Goal: Information Seeking & Learning: Learn about a topic

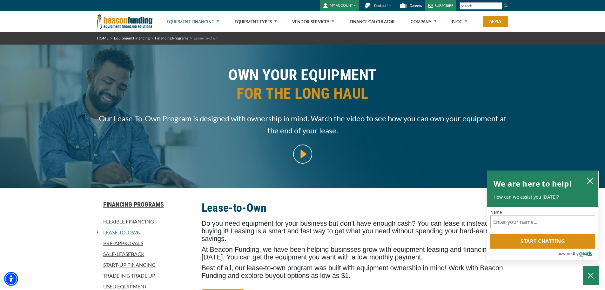
scroll to position [32, 0]
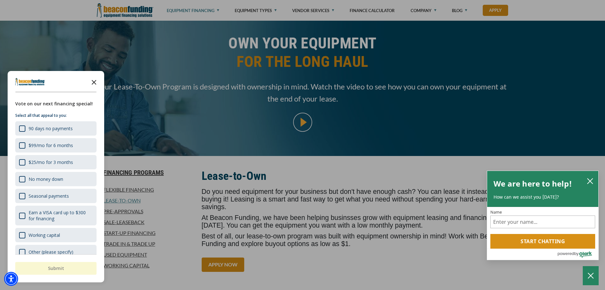
click at [94, 79] on icon "Close the survey" at bounding box center [94, 81] width 13 height 13
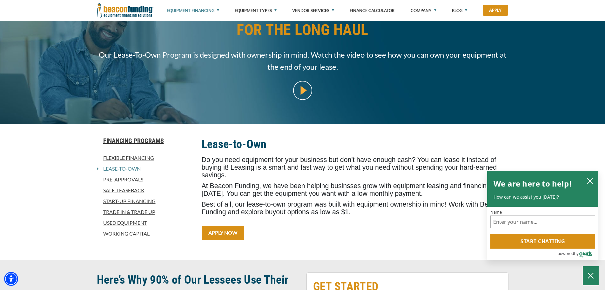
scroll to position [95, 0]
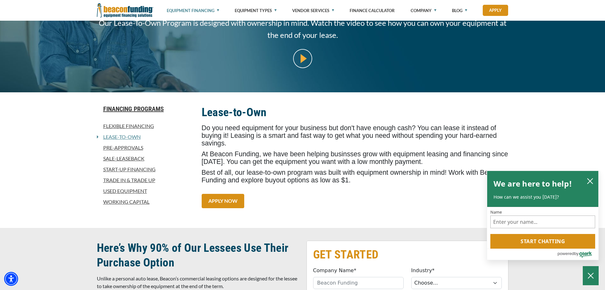
click at [133, 190] on link "Used Equipment" at bounding box center [145, 191] width 97 height 8
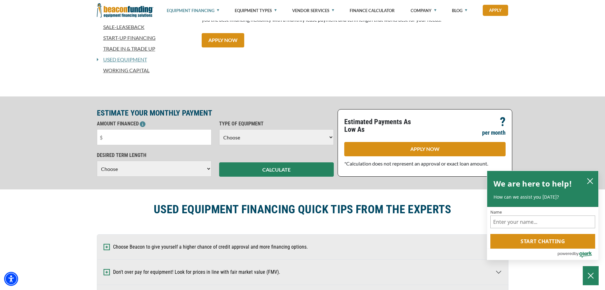
scroll to position [222, 0]
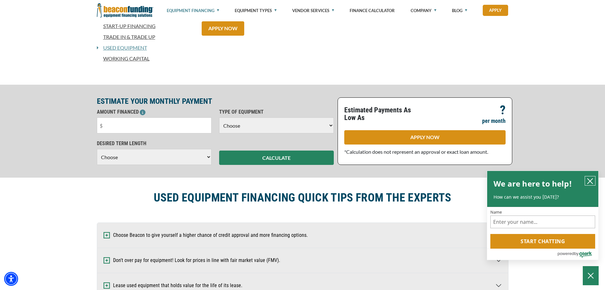
click at [590, 178] on icon "close chatbox" at bounding box center [590, 181] width 6 height 6
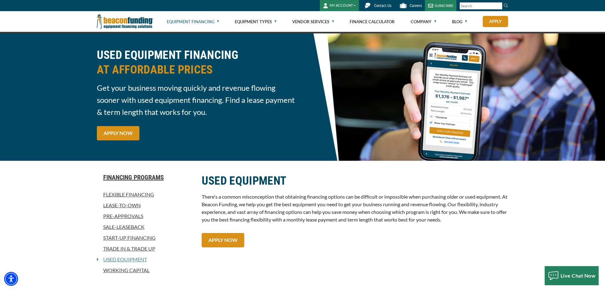
scroll to position [0, 0]
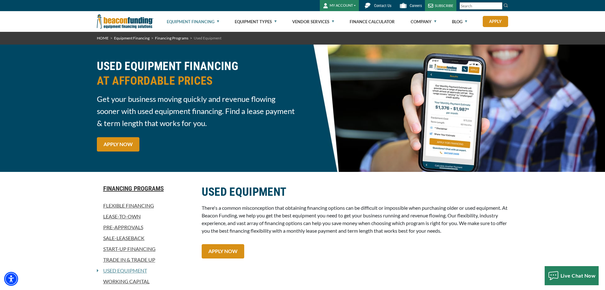
click at [342, 6] on button "MY ACCOUNT" at bounding box center [339, 5] width 39 height 11
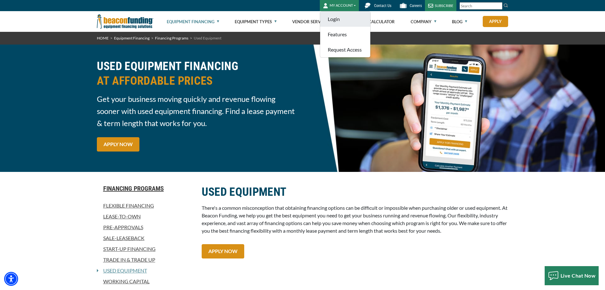
click at [338, 20] on link "Login" at bounding box center [345, 18] width 50 height 15
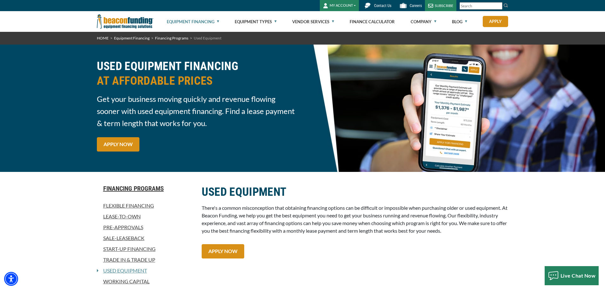
click at [128, 247] on link "Start-Up Financing" at bounding box center [145, 249] width 97 height 8
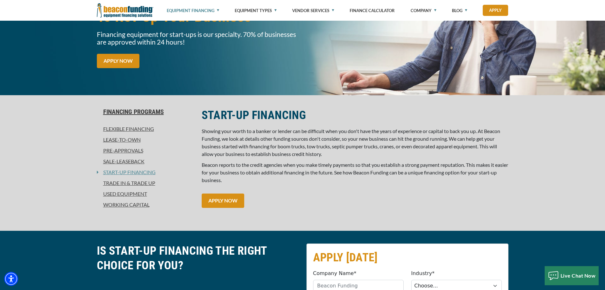
scroll to position [95, 0]
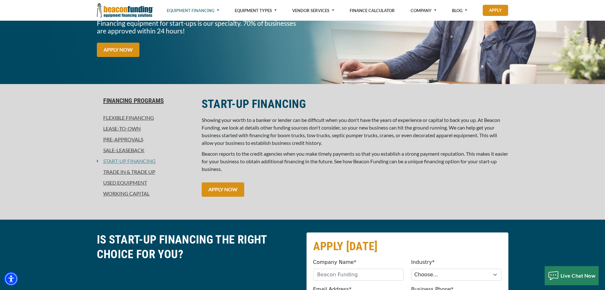
click at [124, 192] on link "Working Capital" at bounding box center [145, 193] width 97 height 8
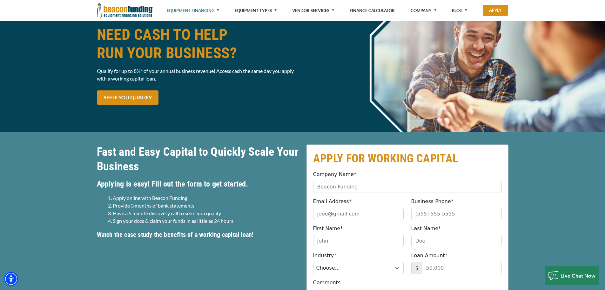
scroll to position [64, 0]
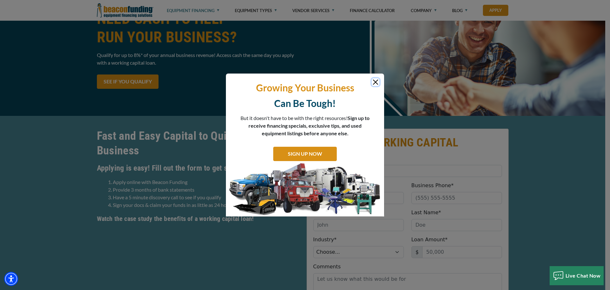
click at [379, 83] on button "Close" at bounding box center [376, 82] width 8 height 8
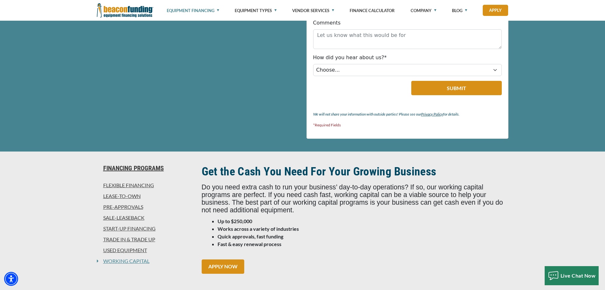
scroll to position [318, 0]
